Goal: Task Accomplishment & Management: Use online tool/utility

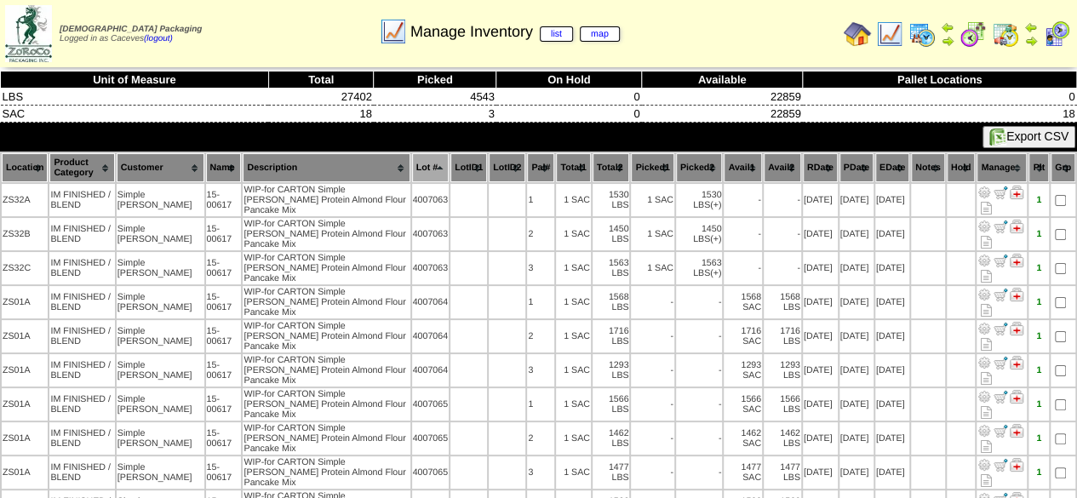
click at [911, 33] on img at bounding box center [922, 33] width 27 height 27
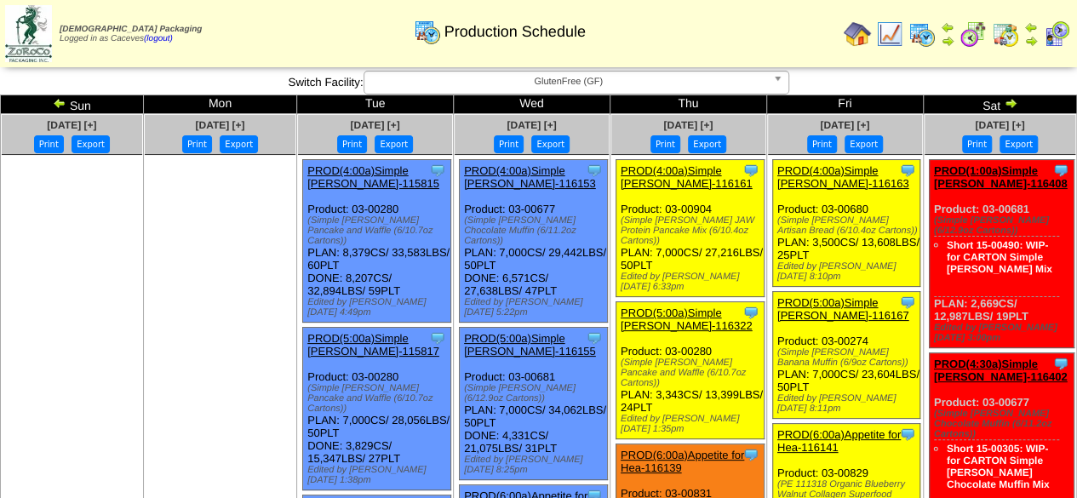
drag, startPoint x: 857, startPoint y: 234, endPoint x: 785, endPoint y: 222, distance: 72.5
click at [785, 222] on div "(Simple [PERSON_NAME] Artisan Bread (6/10.4oz Cartons))" at bounding box center [849, 225] width 143 height 20
click at [863, 231] on div "(Simple [PERSON_NAME] Artisan Bread (6/10.4oz Cartons))" at bounding box center [849, 225] width 143 height 20
drag, startPoint x: 857, startPoint y: 231, endPoint x: 780, endPoint y: 222, distance: 77.1
click at [780, 222] on div "Clone Item PROD(4:00a)Simple Mills-116163 Simple Mills ScheduleID: 116163 13608…" at bounding box center [846, 223] width 148 height 127
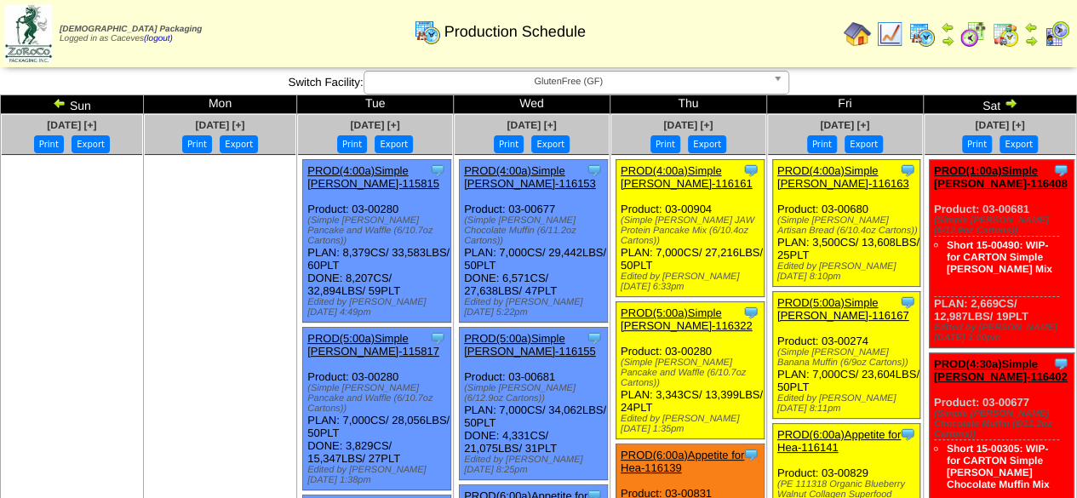
copy div "(Simple Mills Artisan Bread (6/10.4oz Cartons)"
drag, startPoint x: 755, startPoint y: 229, endPoint x: 618, endPoint y: 222, distance: 136.4
click at [618, 222] on div "Clone Item PROD(4:00a)Simple Mills-116161 Simple Mills ScheduleID: 116161 27216…" at bounding box center [690, 228] width 148 height 137
copy div "(Simple Mills JAW Protein Pancake Mix (6/10.4oz Cartons)"
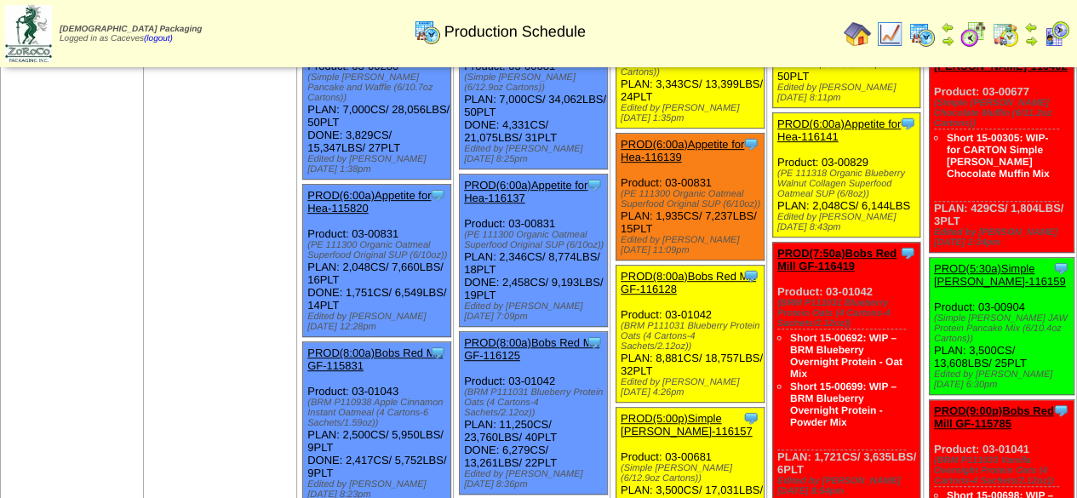
scroll to position [320, 0]
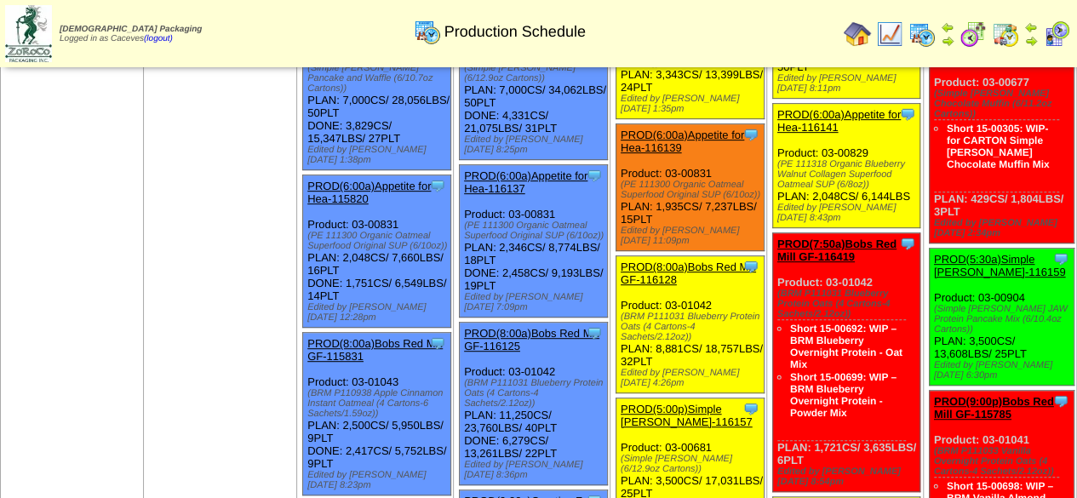
click at [679, 24] on div "Production Schedule" at bounding box center [500, 26] width 617 height 47
click at [688, 312] on div "(BRM P111031 Blueberry Protein Oats (4 Cartons-4 Sachets/2.12oz))" at bounding box center [692, 327] width 143 height 31
drag, startPoint x: 688, startPoint y: 296, endPoint x: 621, endPoint y: 274, distance: 70.8
click at [621, 274] on div "Clone Item PROD(8:00a)Bobs Red Mill GF-116128 Bobs Red Mill GF ScheduleID: 1161…" at bounding box center [690, 324] width 148 height 137
copy div "(BRM P111031 Blueberry Protein Oats (4 Cartons-4 Sachets/2.12oz)"
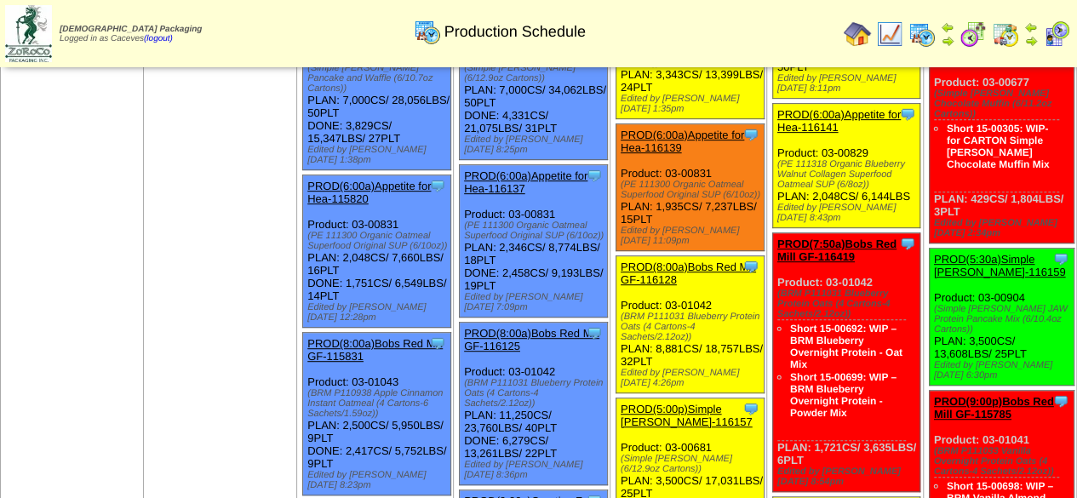
drag, startPoint x: 656, startPoint y: 417, endPoint x: 622, endPoint y: 413, distance: 34.3
click at [622, 454] on div "(Simple Mills Brownie (6/12.9oz Cartons))" at bounding box center [692, 464] width 143 height 20
copy div "(Simple Mills Brownie (6/12.9oz Cartons)"
